Goal: Information Seeking & Learning: Find specific fact

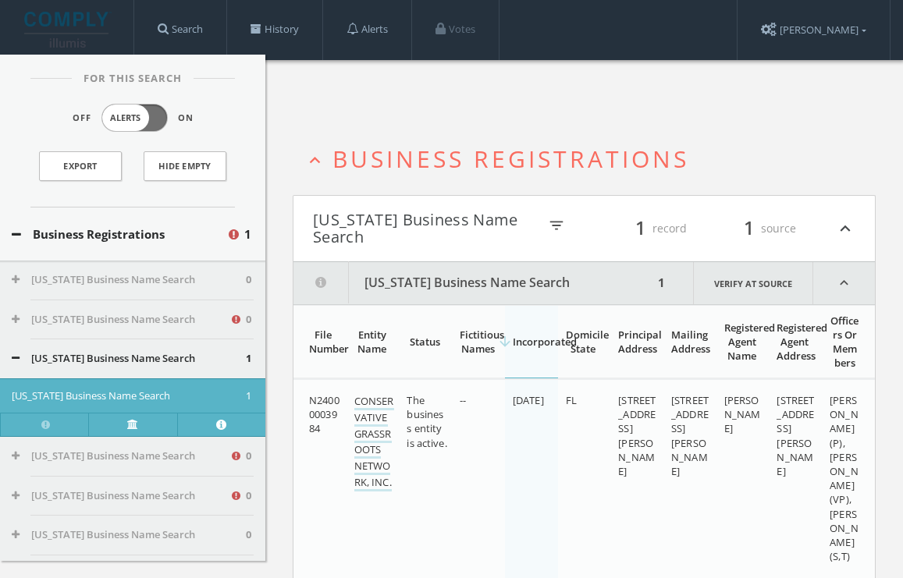
scroll to position [96, 0]
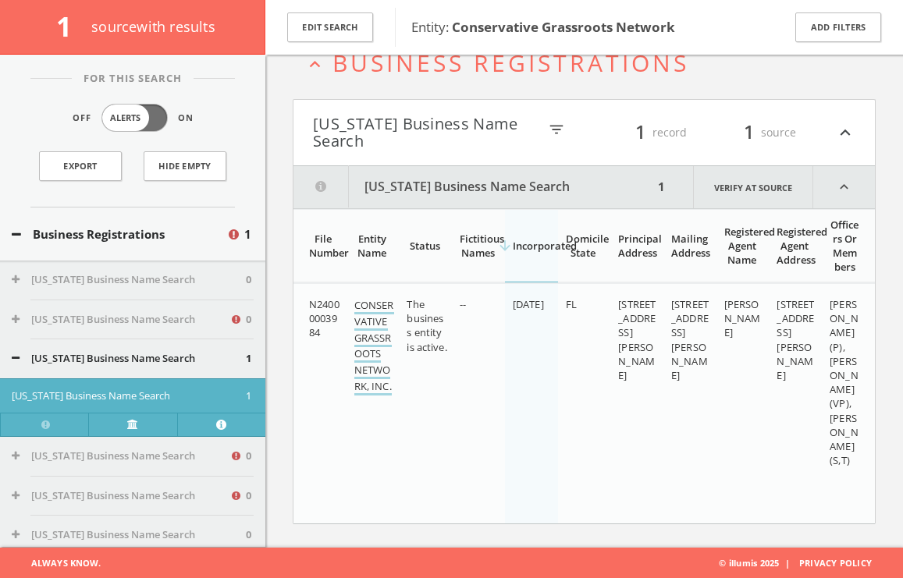
click at [375, 347] on link "CONSERVATIVE GRASSROOTS NETWORK, INC." at bounding box center [374, 347] width 40 height 98
click at [630, 305] on span "[STREET_ADDRESS][PERSON_NAME]" at bounding box center [636, 339] width 37 height 85
drag, startPoint x: 630, startPoint y: 305, endPoint x: 634, endPoint y: 347, distance: 41.6
click at [634, 347] on span "[STREET_ADDRESS][PERSON_NAME]" at bounding box center [636, 339] width 37 height 85
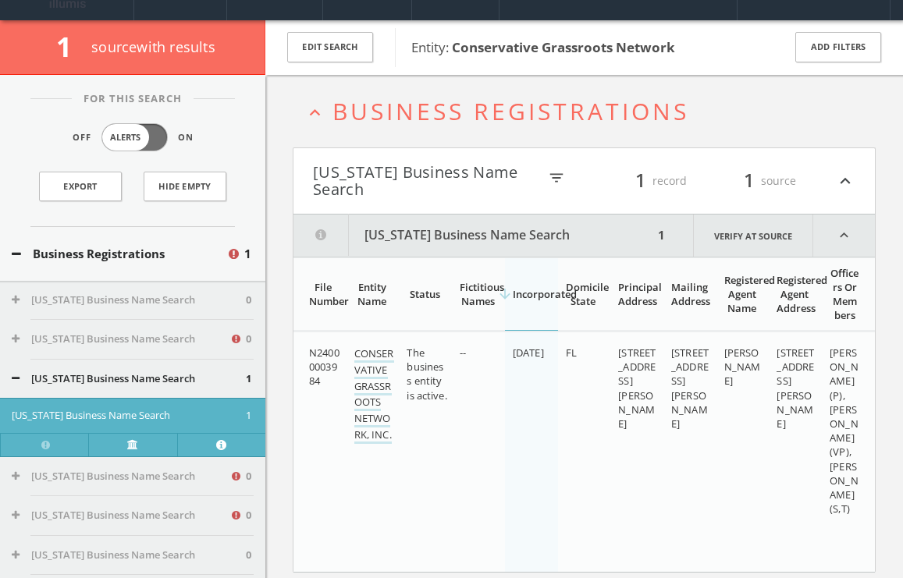
scroll to position [27, 0]
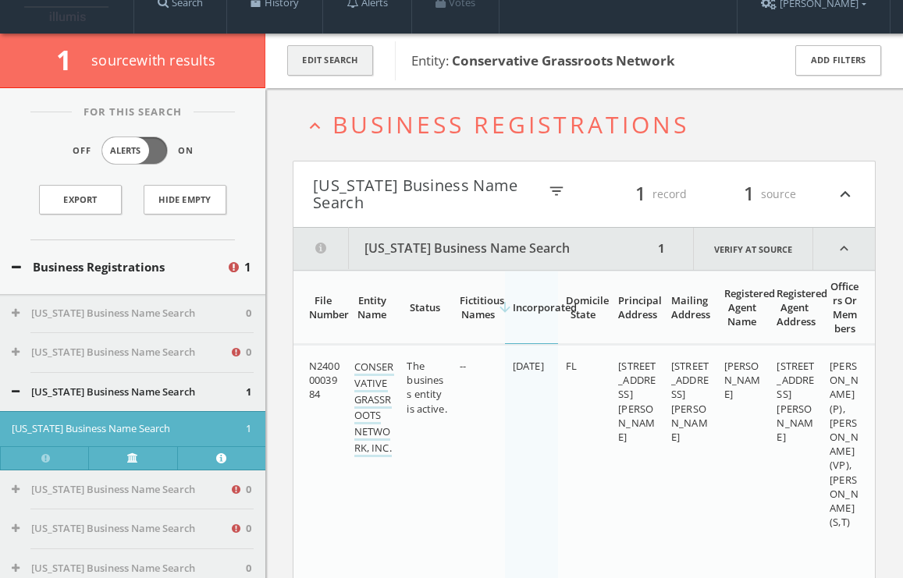
click at [345, 55] on button "Edit Search" at bounding box center [330, 60] width 86 height 30
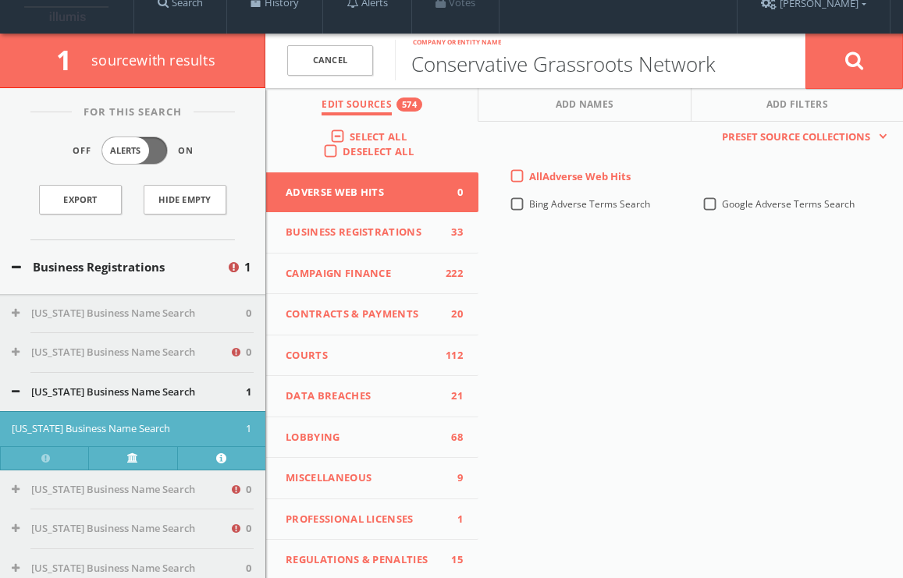
click at [514, 60] on input "Conservative Grassroots Network" at bounding box center [600, 60] width 411 height 41
paste input "[STREET_ADDRESS][PERSON_NAME]"
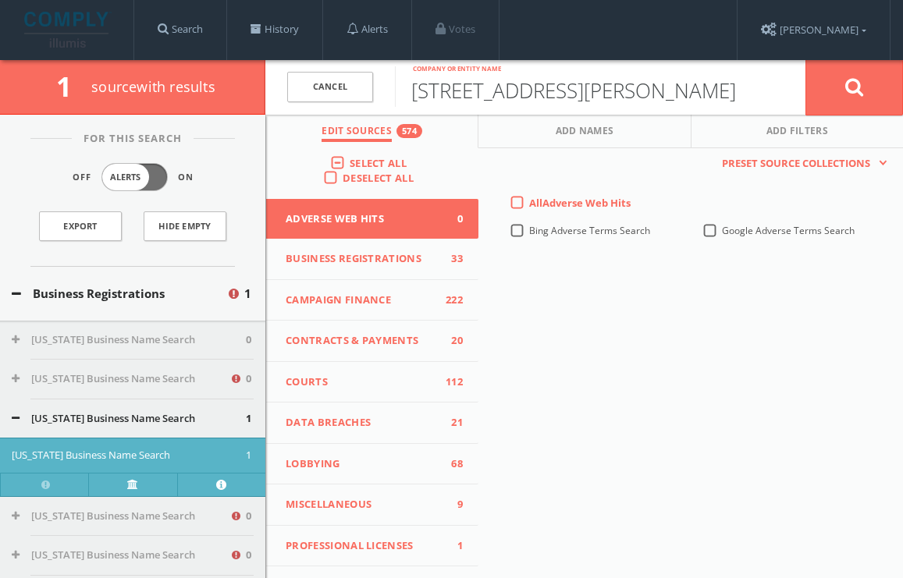
type input "[STREET_ADDRESS][PERSON_NAME]"
click at [78, 31] on img at bounding box center [67, 30] width 87 height 36
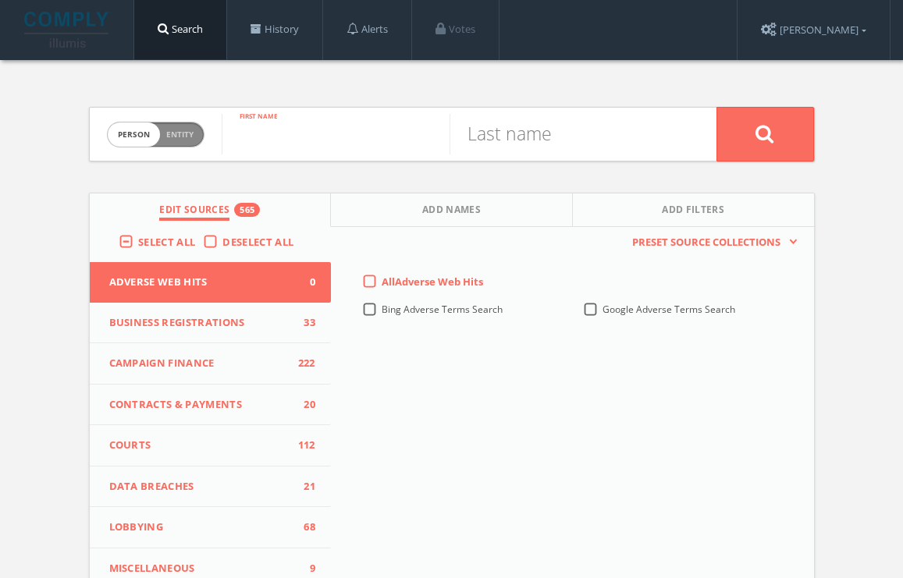
click at [347, 135] on input "text" at bounding box center [336, 134] width 228 height 41
click at [560, 173] on div "Person Entity person First name Last name Edit Sources 565 Add Names Add Filter…" at bounding box center [451, 459] width 749 height 799
click at [320, 133] on input "text" at bounding box center [336, 134] width 228 height 41
type input "[PERSON_NAME]"
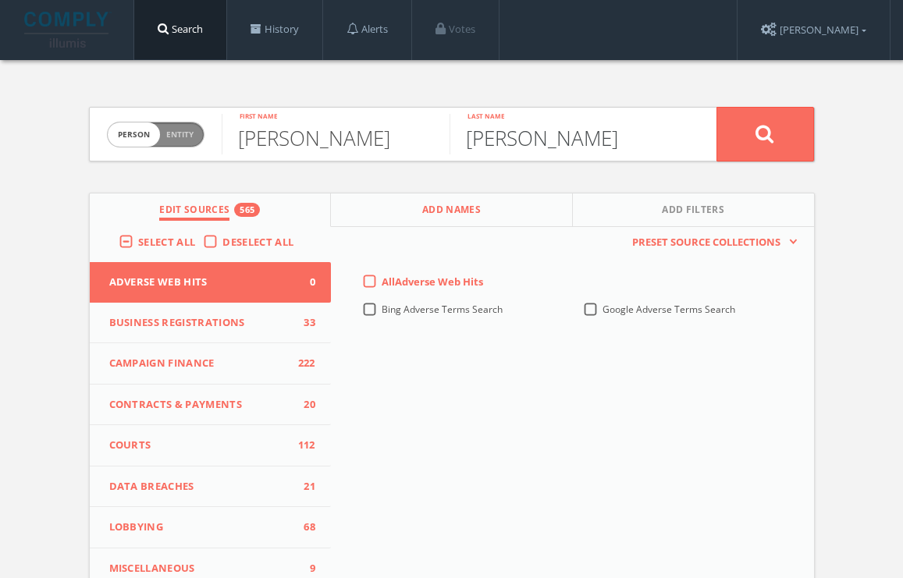
type input "[PERSON_NAME]"
click at [717, 107] on button at bounding box center [766, 134] width 98 height 55
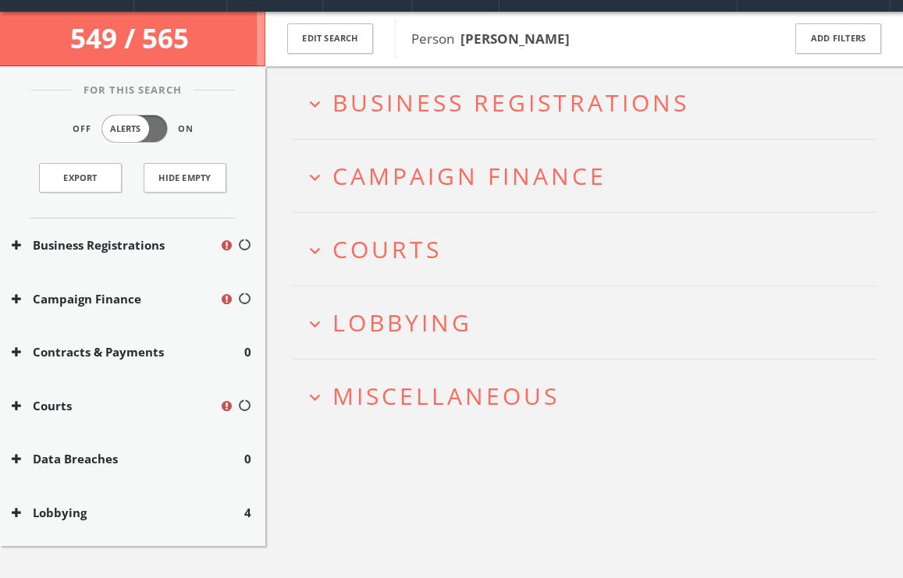
click at [413, 109] on span "Business Registrations" at bounding box center [511, 103] width 357 height 32
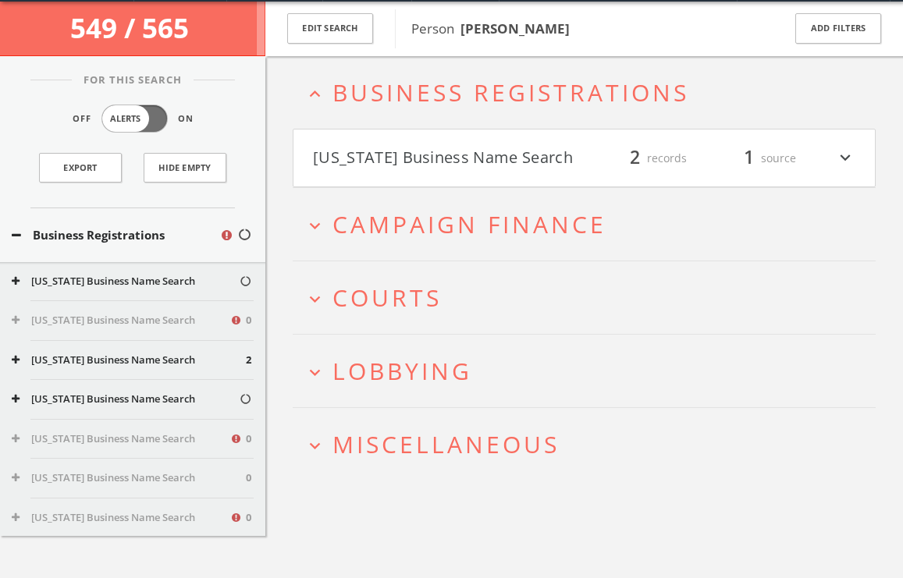
click at [425, 212] on span "Campaign Finance" at bounding box center [470, 224] width 274 height 32
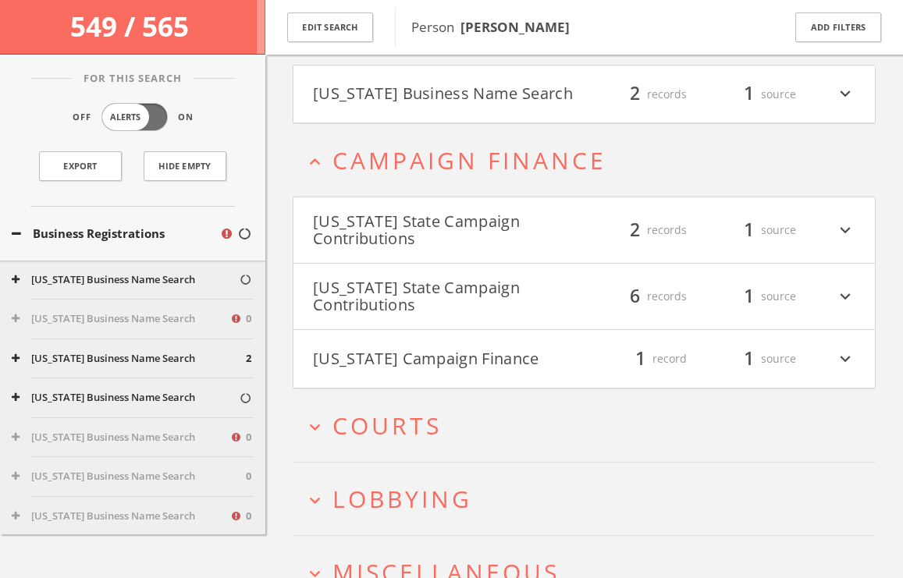
click at [489, 144] on div "expand_less Business Registrations [US_STATE] Business Name Search filter_list …" at bounding box center [584, 300] width 583 height 617
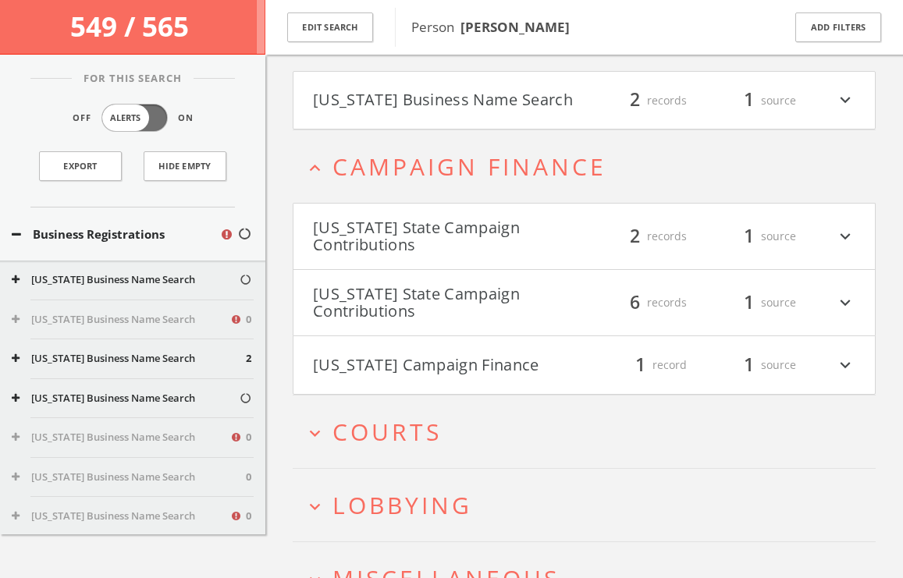
click at [500, 105] on button "[US_STATE] Business Name Search" at bounding box center [449, 100] width 272 height 27
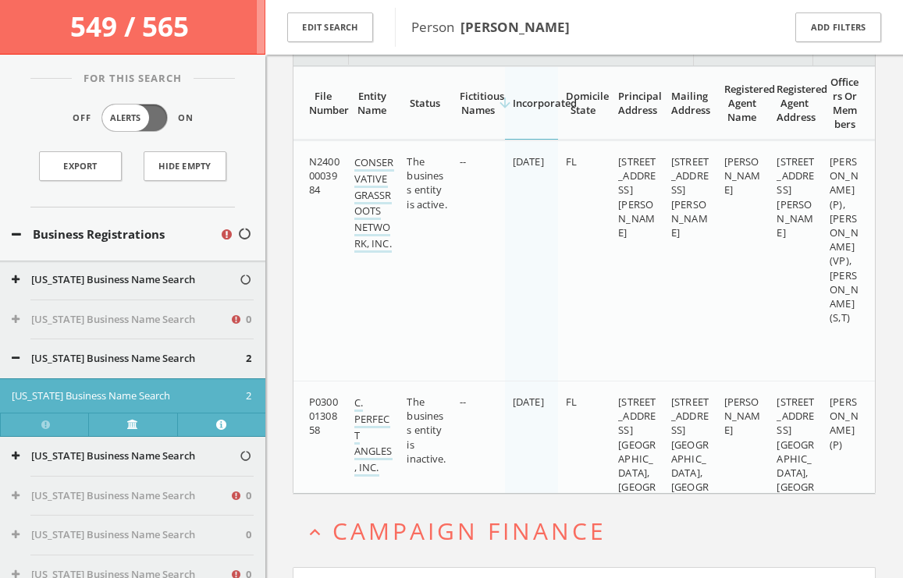
scroll to position [242, 0]
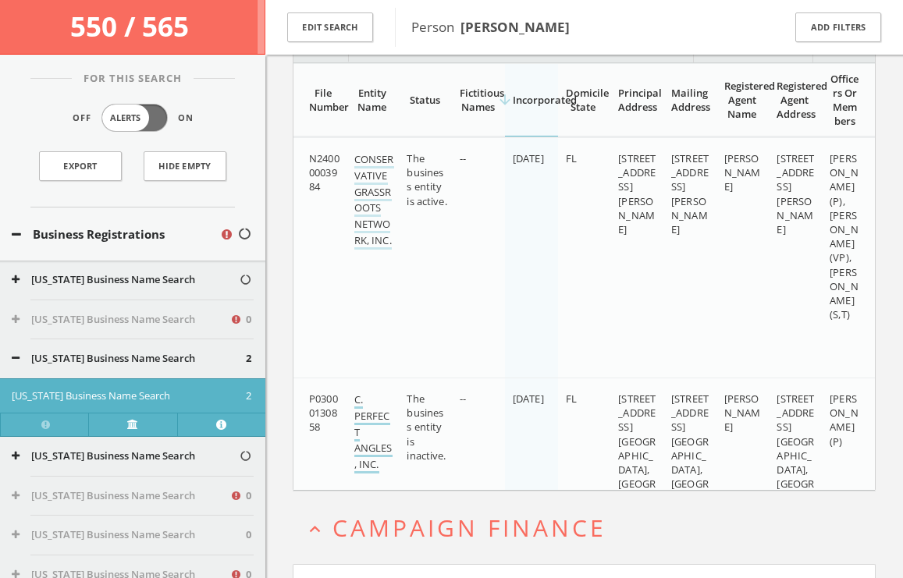
click at [371, 414] on link "C. PERFECT ANGLES, INC." at bounding box center [373, 433] width 38 height 81
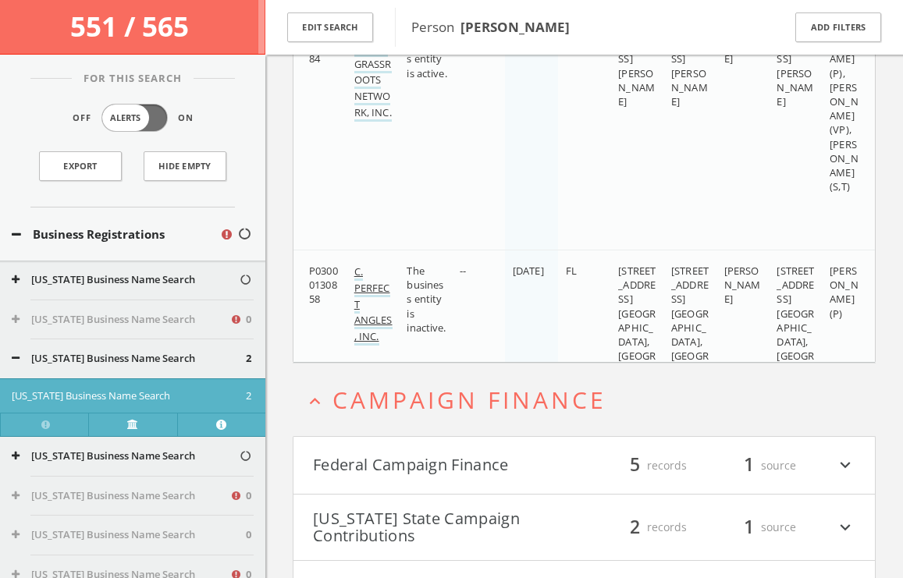
scroll to position [611, 0]
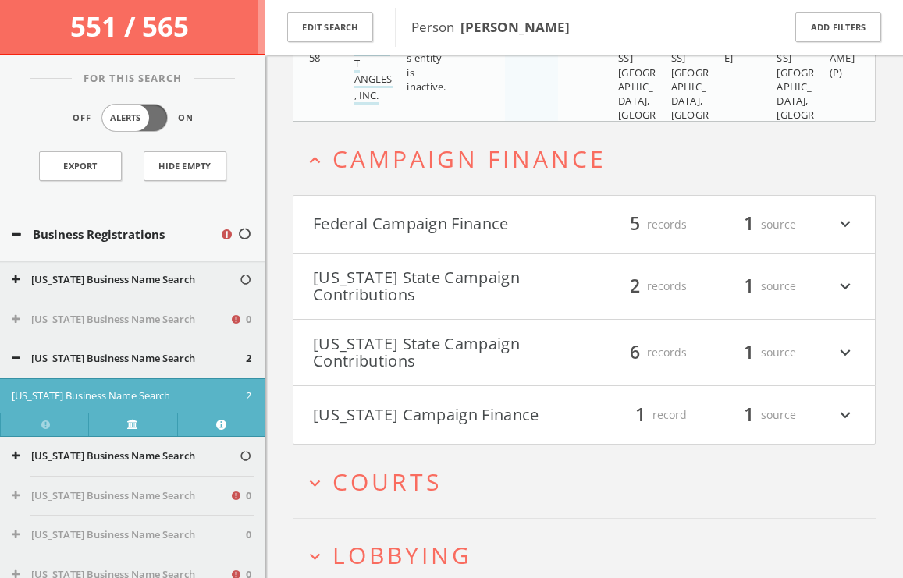
click at [393, 212] on button "Federal Campaign Finance" at bounding box center [449, 225] width 272 height 27
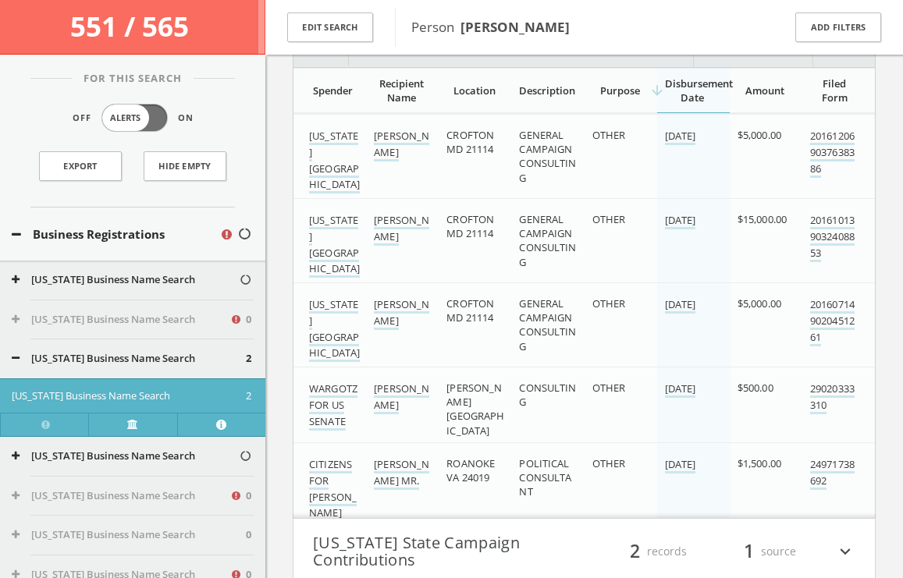
scroll to position [844, 0]
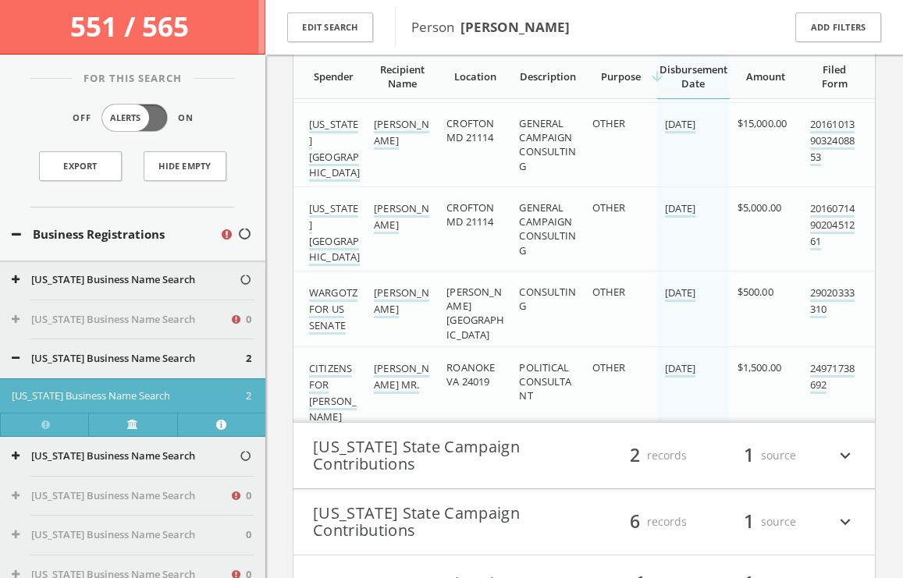
click at [354, 443] on button "[US_STATE] State Campaign Contributions" at bounding box center [449, 456] width 272 height 34
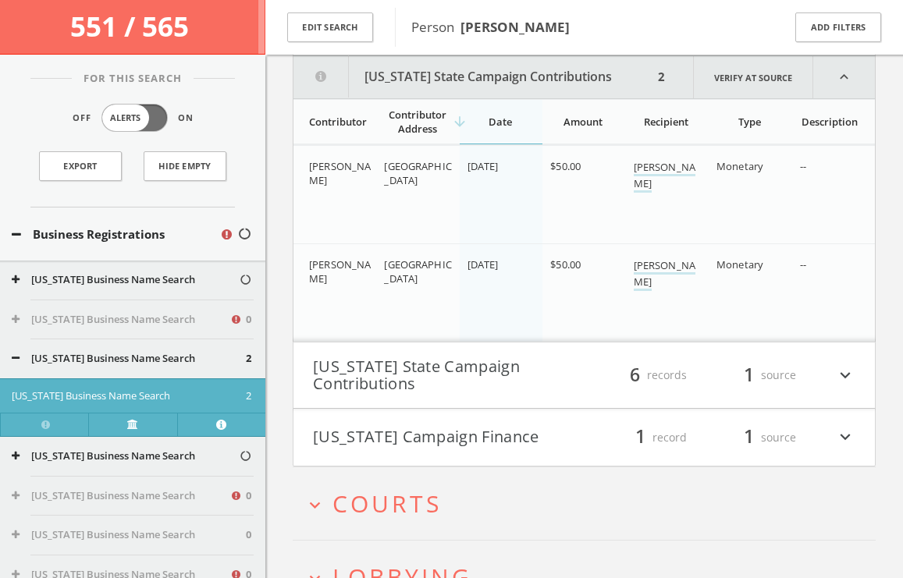
click at [373, 375] on button "[US_STATE] State Campaign Contributions" at bounding box center [449, 375] width 272 height 34
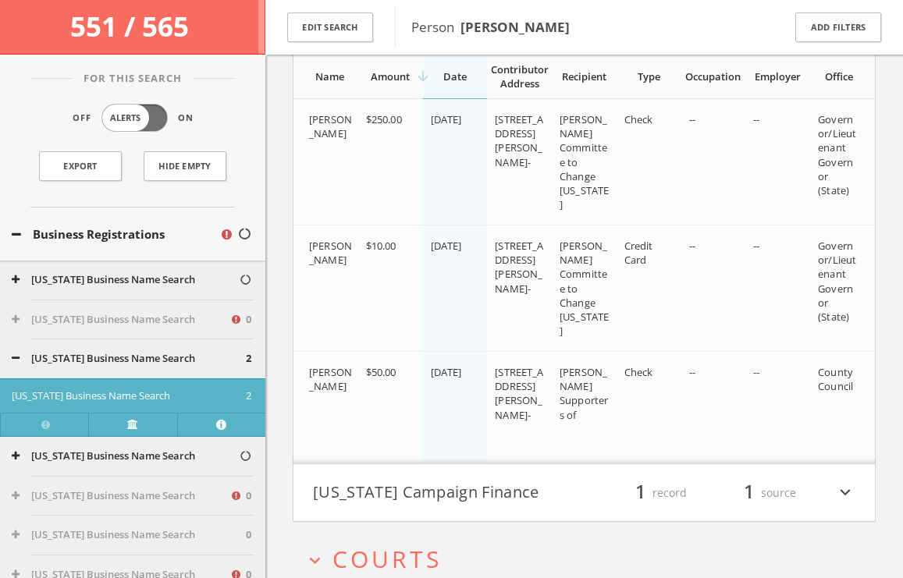
click at [411, 485] on button "[US_STATE] Campaign Finance" at bounding box center [449, 493] width 272 height 27
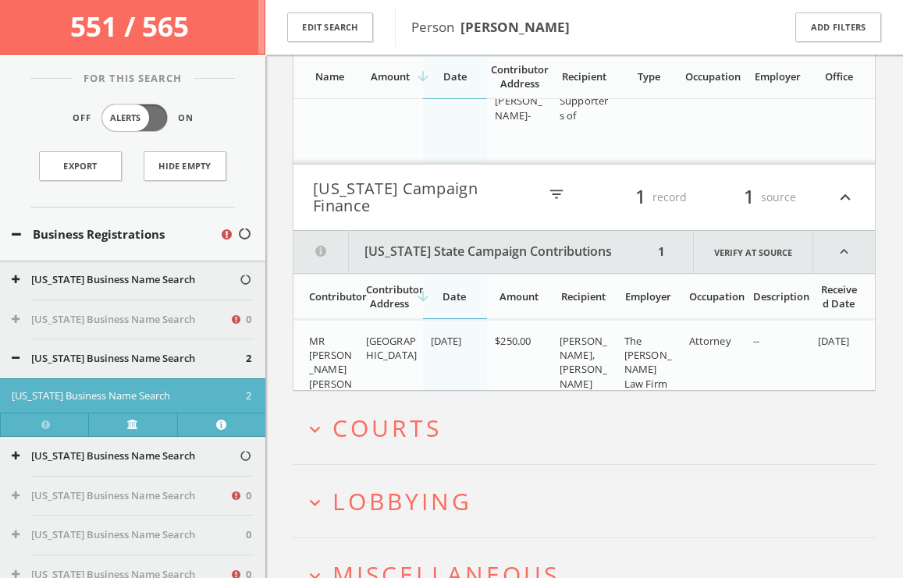
scroll to position [2542, 0]
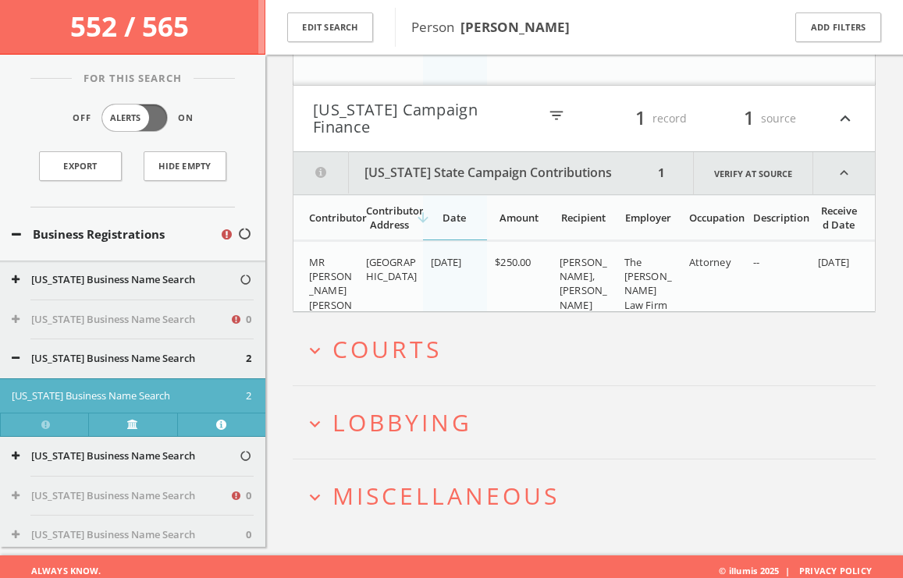
click at [376, 336] on span "Courts" at bounding box center [387, 349] width 109 height 32
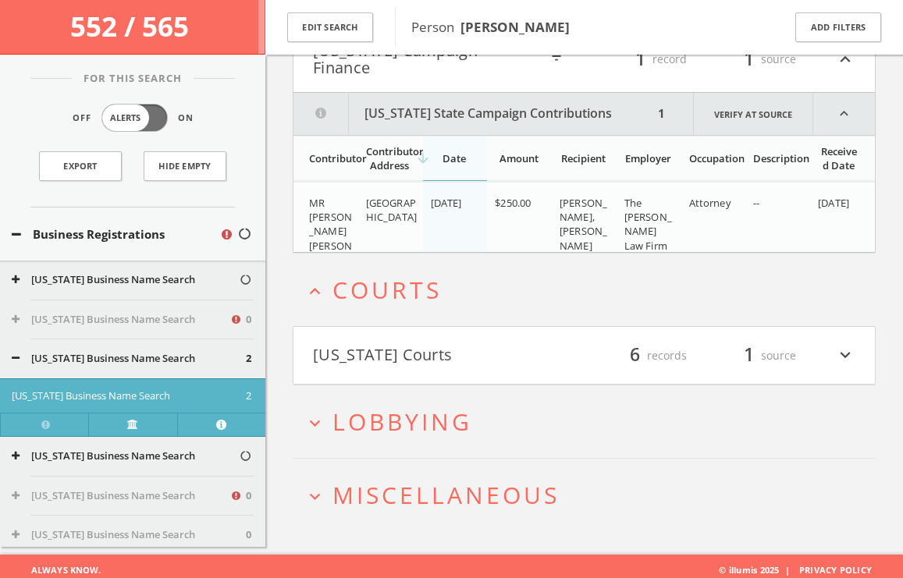
click at [418, 407] on span "Lobbying" at bounding box center [403, 422] width 140 height 32
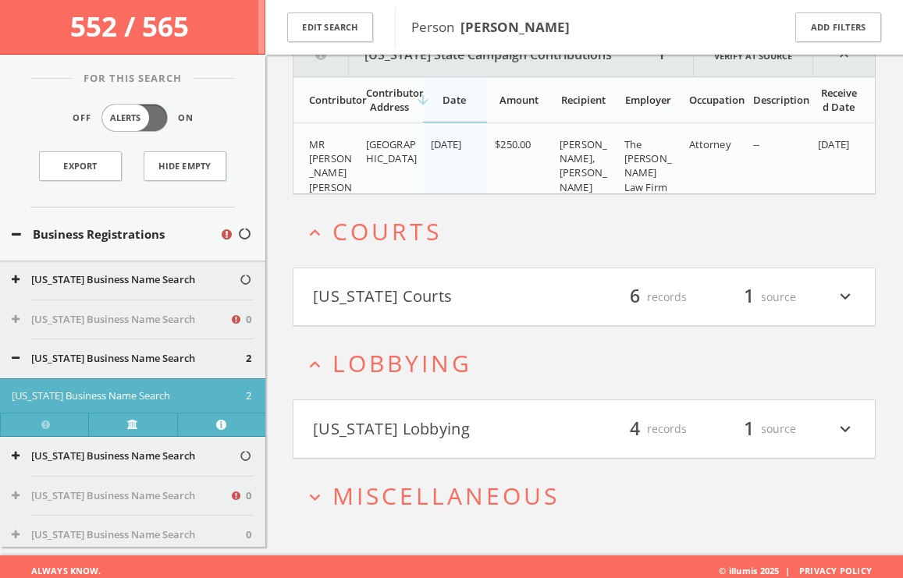
click at [428, 416] on button "[US_STATE] Lobbying" at bounding box center [449, 429] width 272 height 27
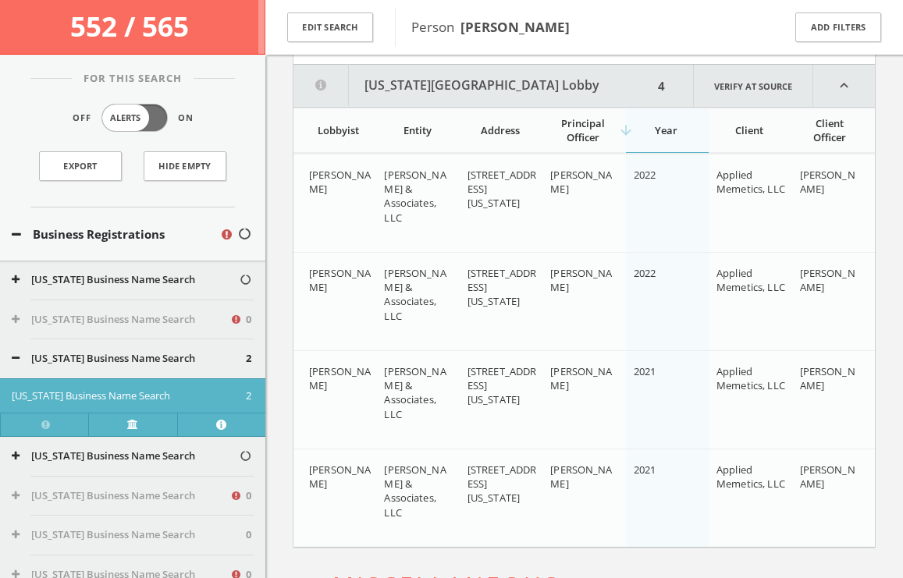
scroll to position [3055, 0]
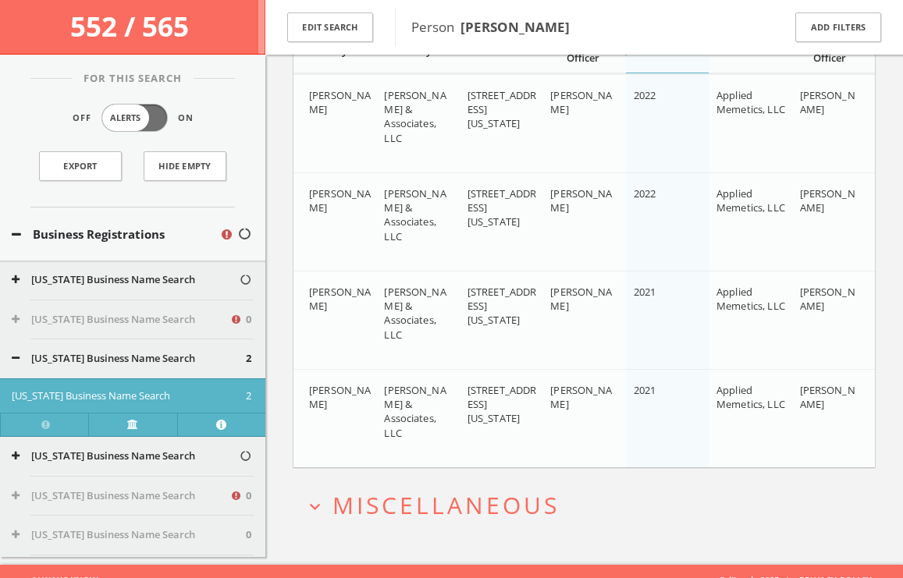
click at [450, 490] on span "Miscellaneous" at bounding box center [446, 505] width 227 height 32
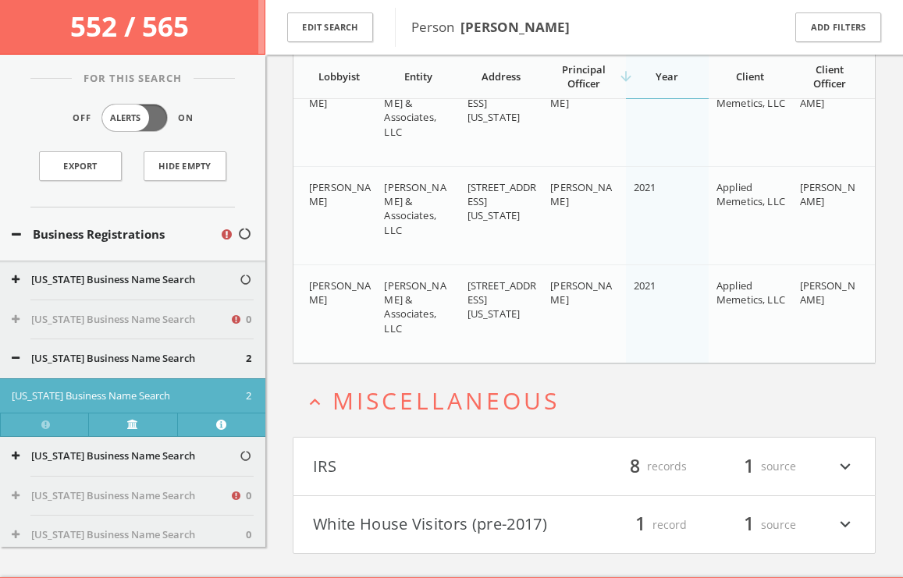
scroll to position [3261, 0]
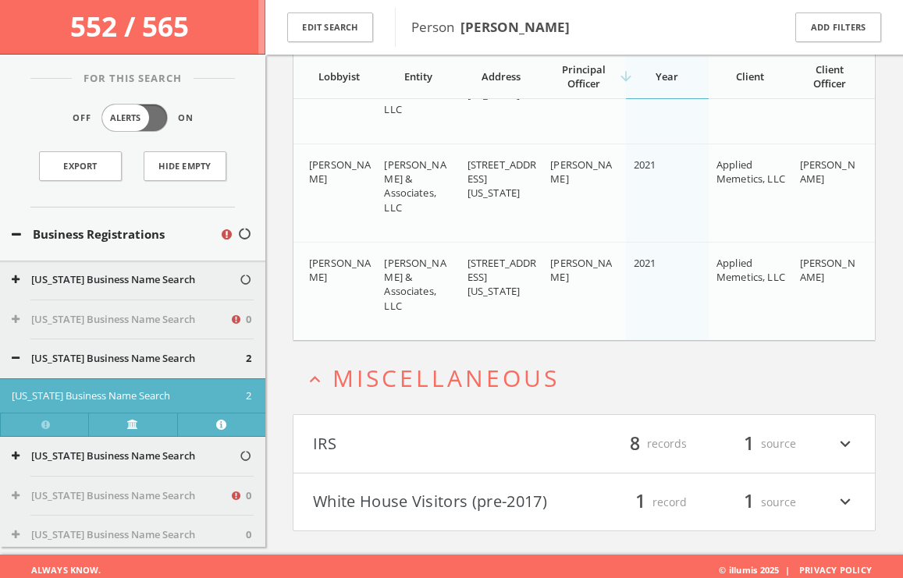
click at [453, 434] on button "IRS" at bounding box center [449, 444] width 272 height 27
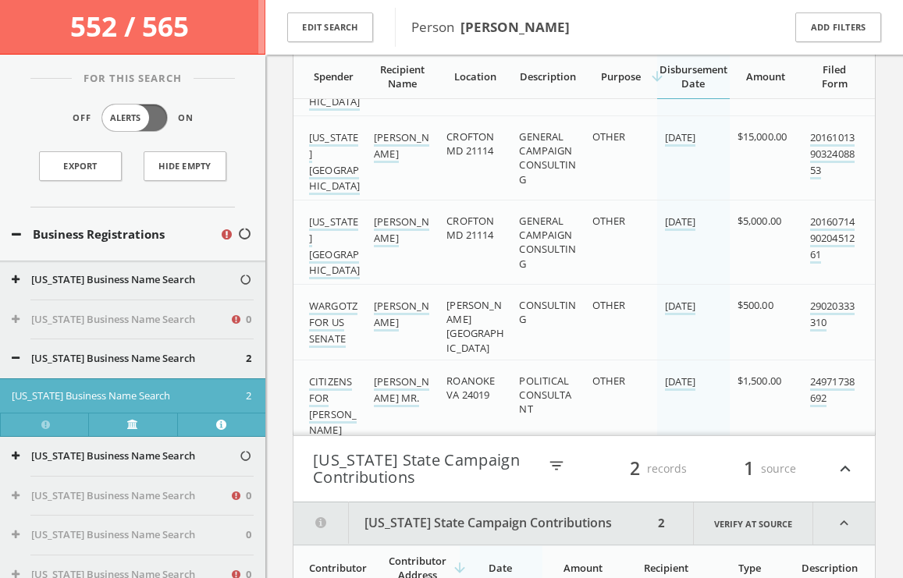
scroll to position [871, 0]
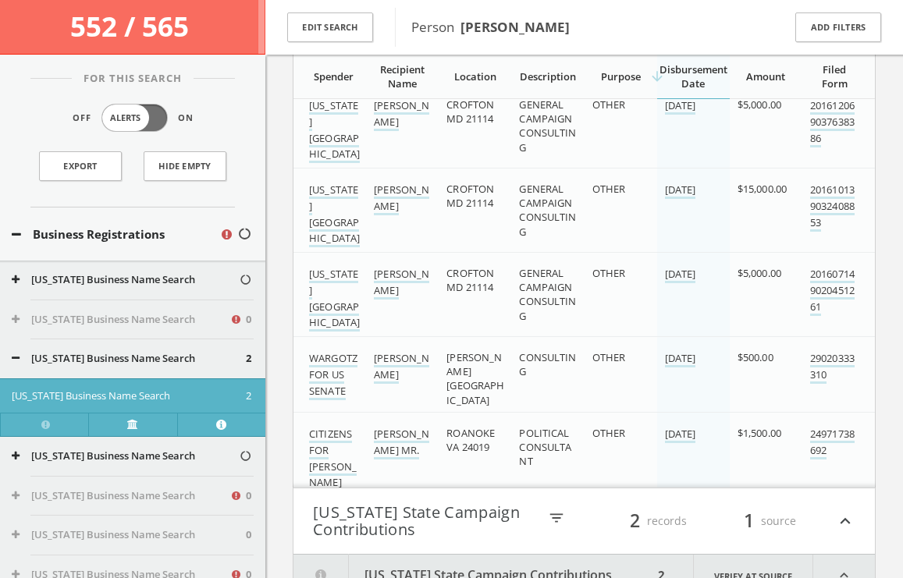
click at [472, 266] on span "CROFTON MD 21114" at bounding box center [470, 280] width 48 height 28
copy span "CROFTON"
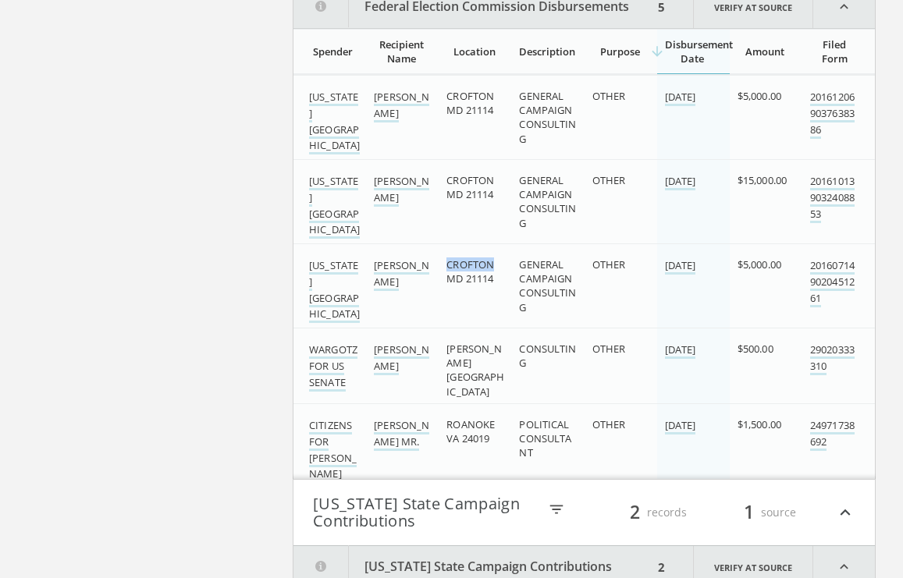
scroll to position [58, 0]
